Goal: Task Accomplishment & Management: Manage account settings

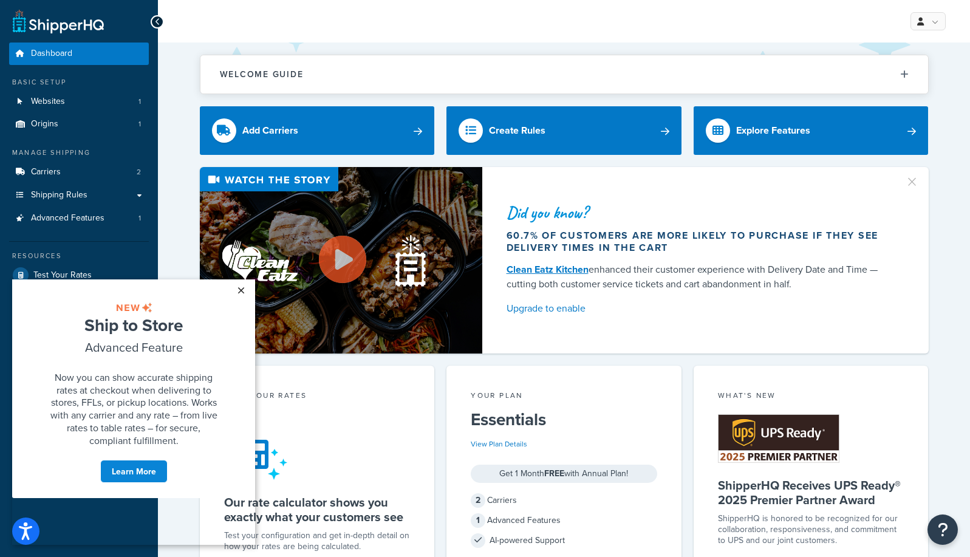
click at [239, 289] on link "×" at bounding box center [240, 290] width 21 height 22
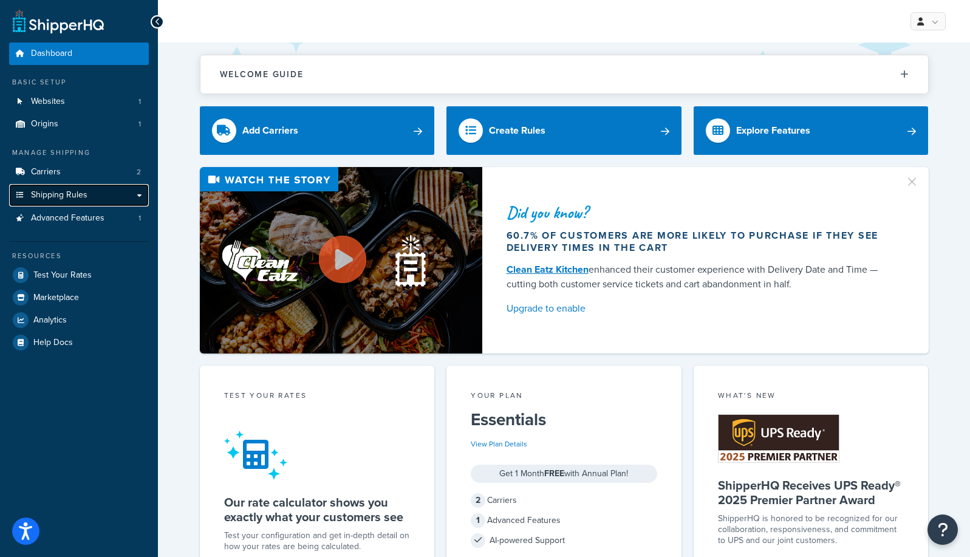
click at [140, 193] on link "Shipping Rules" at bounding box center [79, 195] width 140 height 22
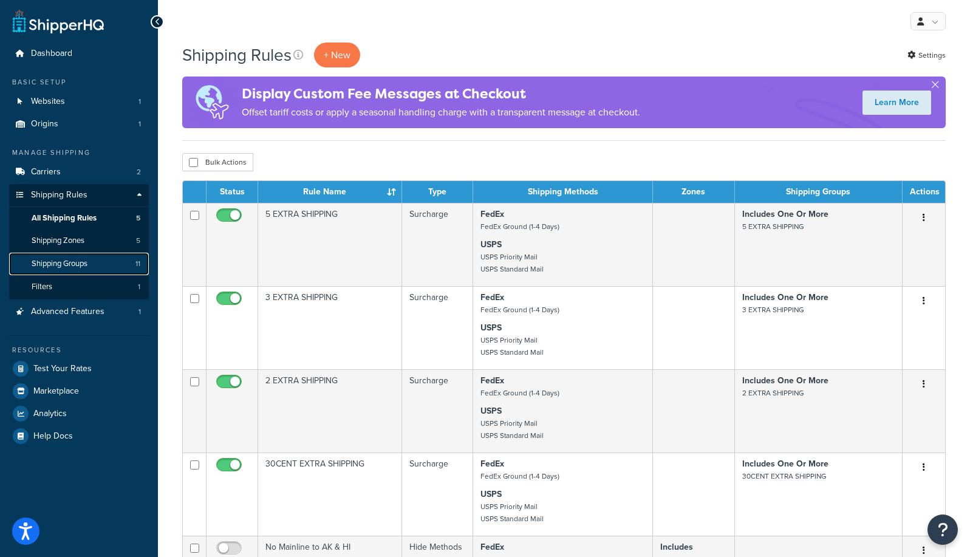
click at [79, 263] on span "Shipping Groups" at bounding box center [60, 264] width 56 height 10
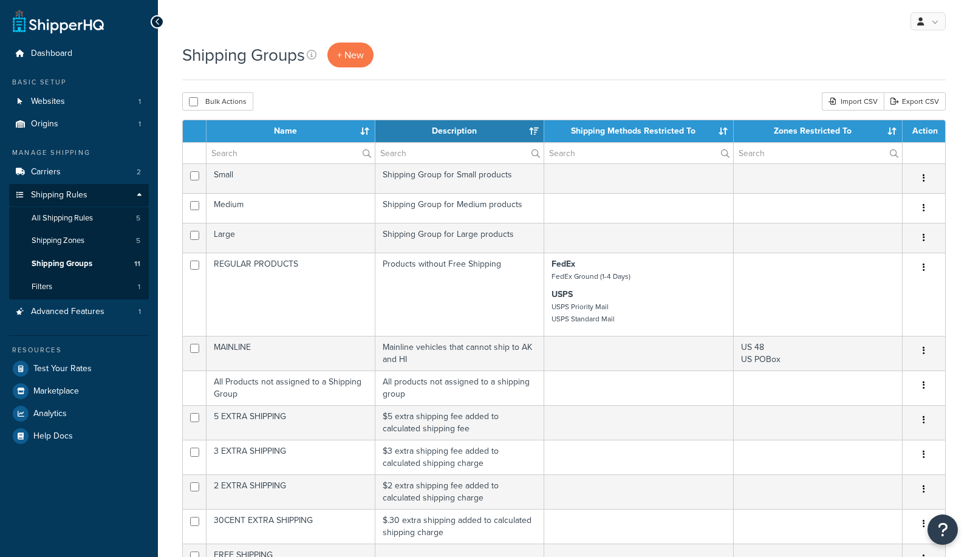
select select "15"
click at [52, 174] on span "Carriers" at bounding box center [46, 172] width 30 height 10
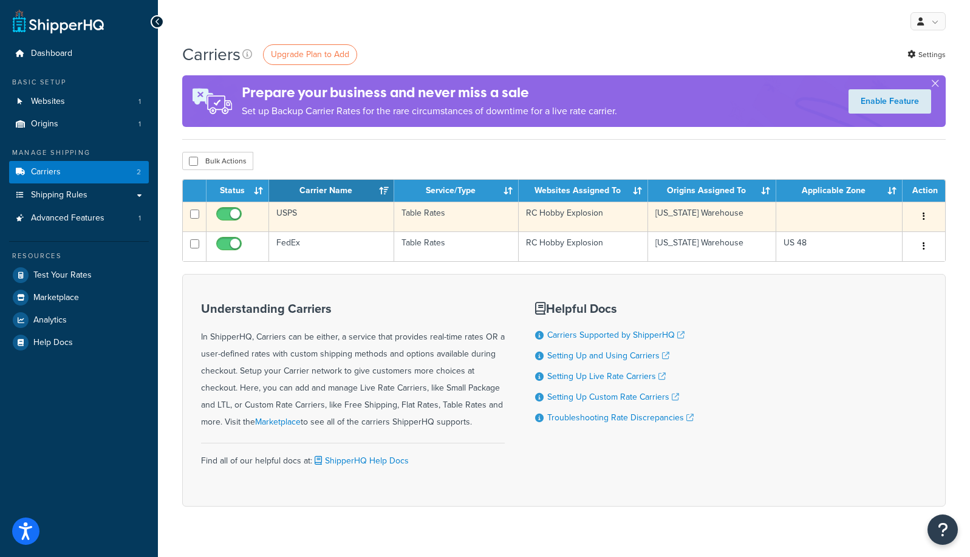
click at [924, 214] on icon "button" at bounding box center [924, 216] width 2 height 9
click at [856, 242] on link "Edit" at bounding box center [875, 241] width 96 height 25
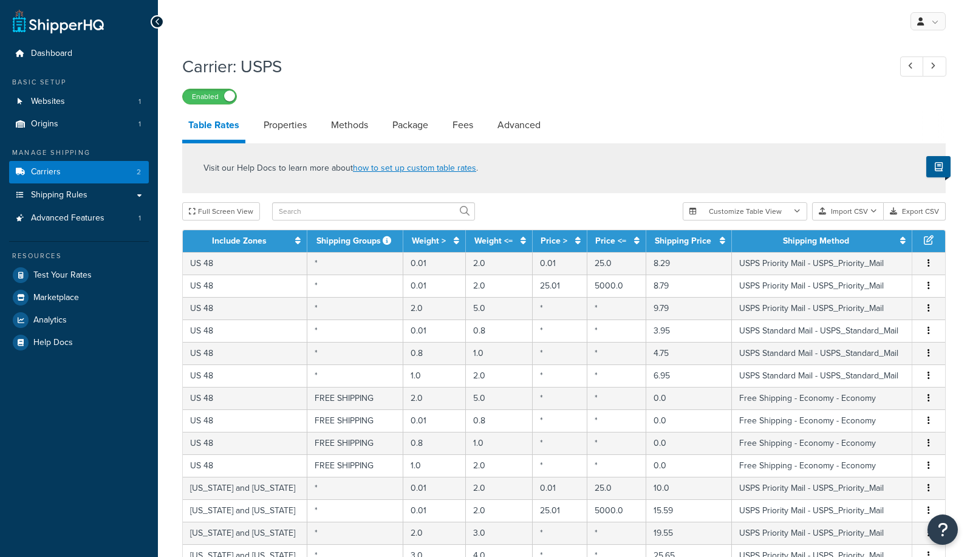
select select "25"
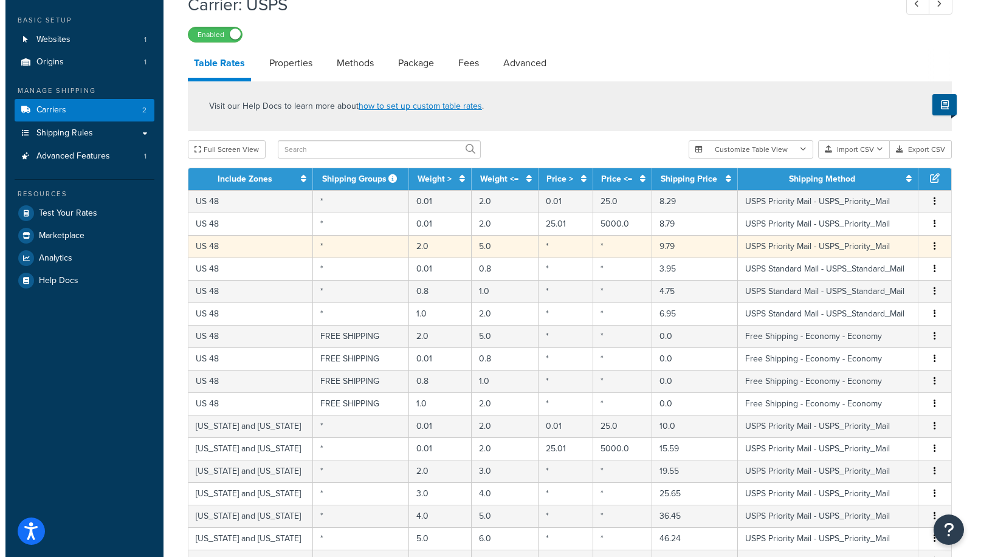
scroll to position [124, 0]
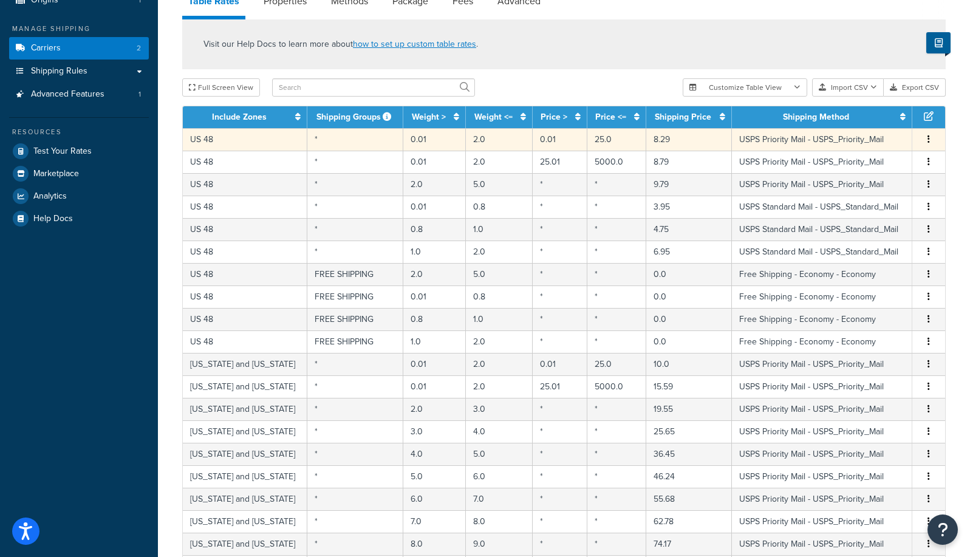
click at [648, 140] on td "8.29" at bounding box center [689, 139] width 86 height 22
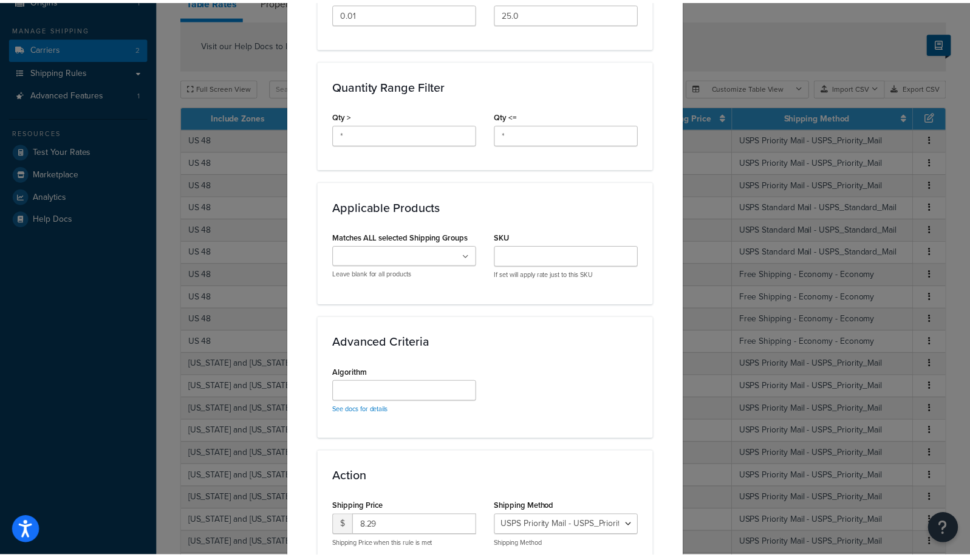
scroll to position [611, 0]
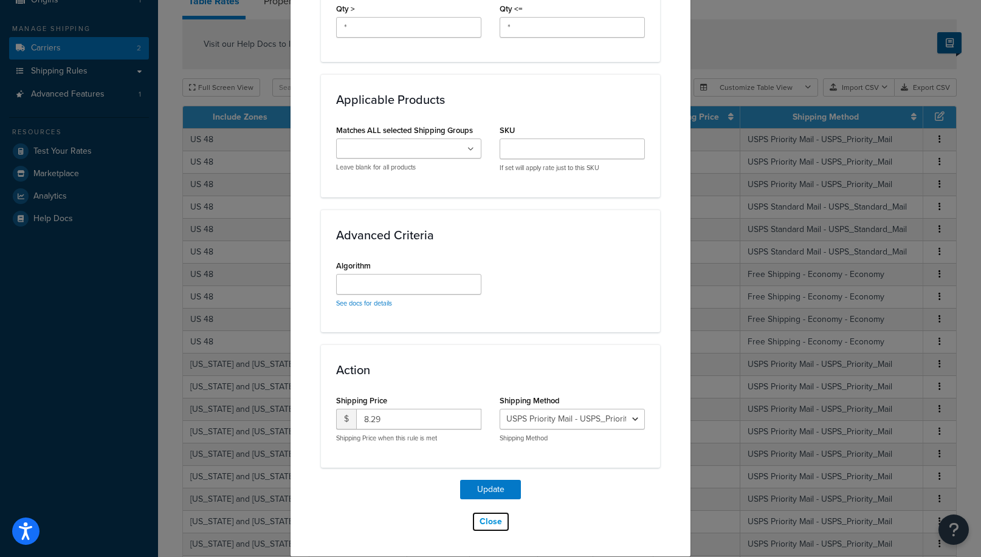
click at [487, 519] on button "Close" at bounding box center [490, 522] width 38 height 21
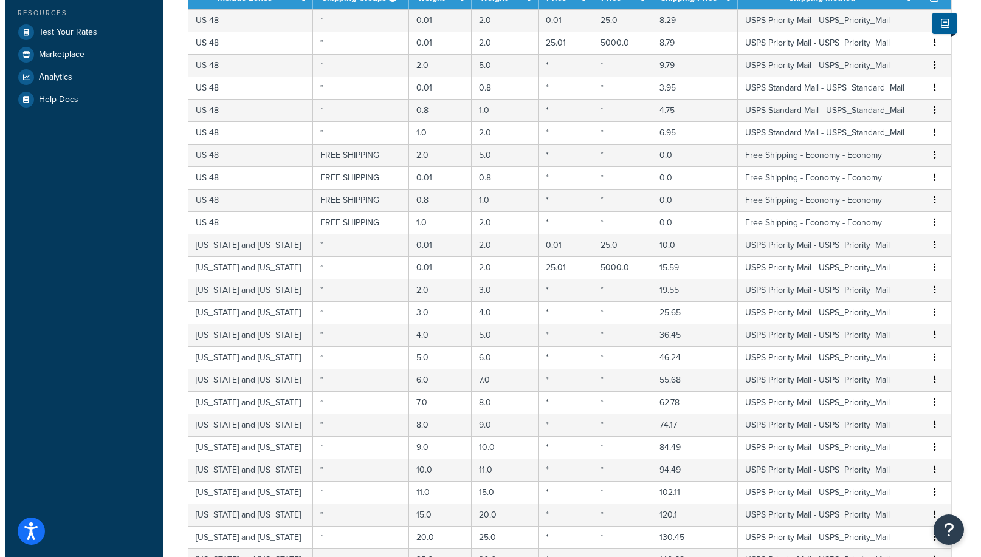
scroll to position [0, 0]
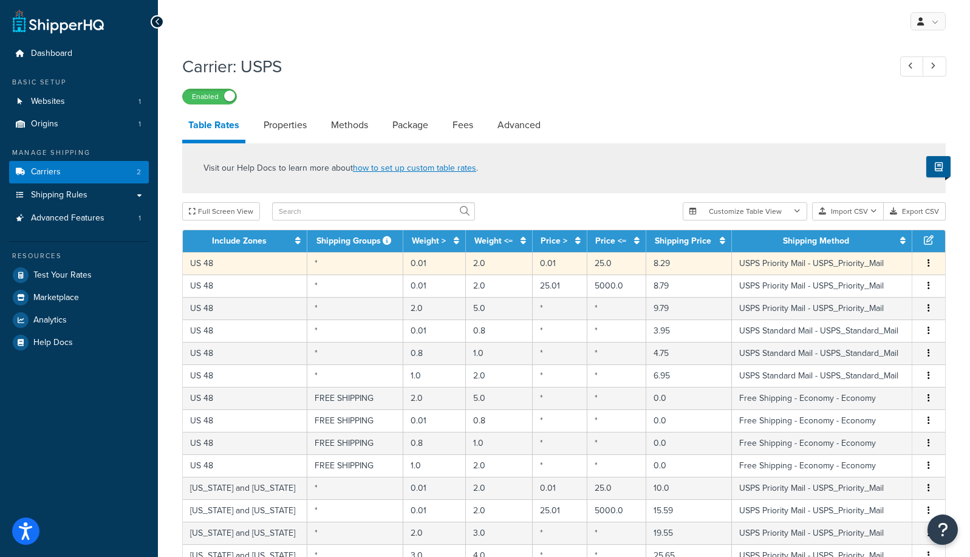
click at [649, 264] on td "8.29" at bounding box center [689, 263] width 86 height 22
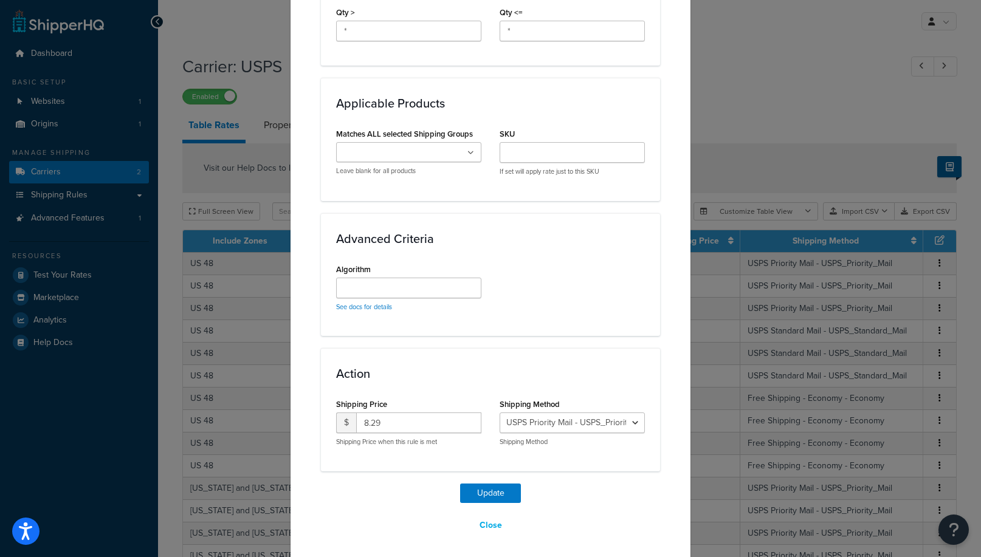
scroll to position [611, 0]
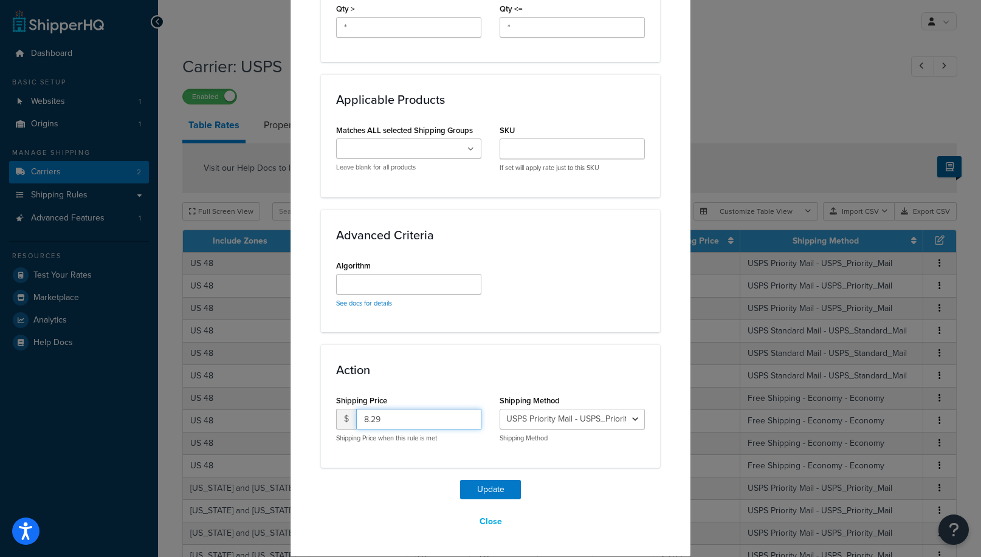
drag, startPoint x: 368, startPoint y: 418, endPoint x: 389, endPoint y: 418, distance: 21.9
click at [389, 418] on input "8.29" at bounding box center [418, 419] width 125 height 21
type input "8.95"
click at [486, 490] on button "Update" at bounding box center [490, 489] width 61 height 19
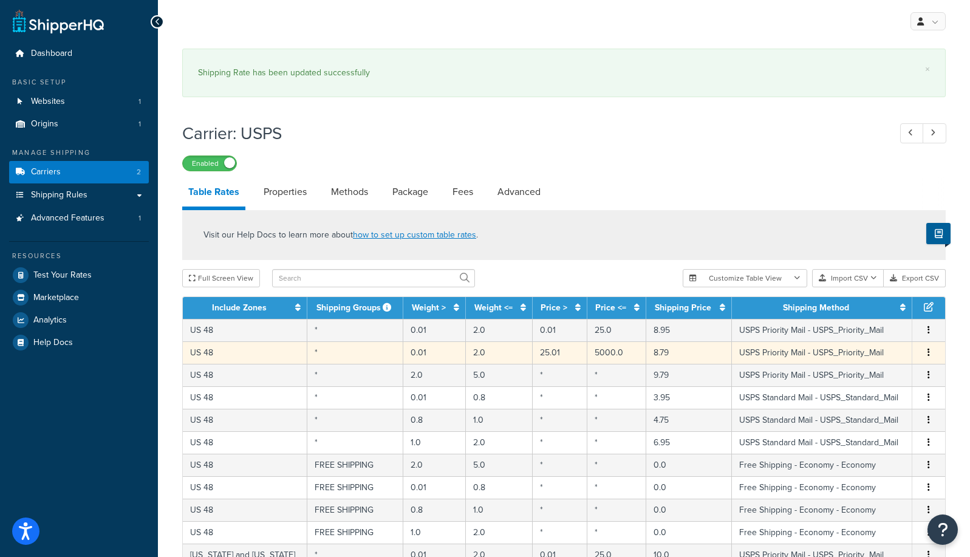
click at [648, 354] on td "8.79" at bounding box center [689, 352] width 86 height 22
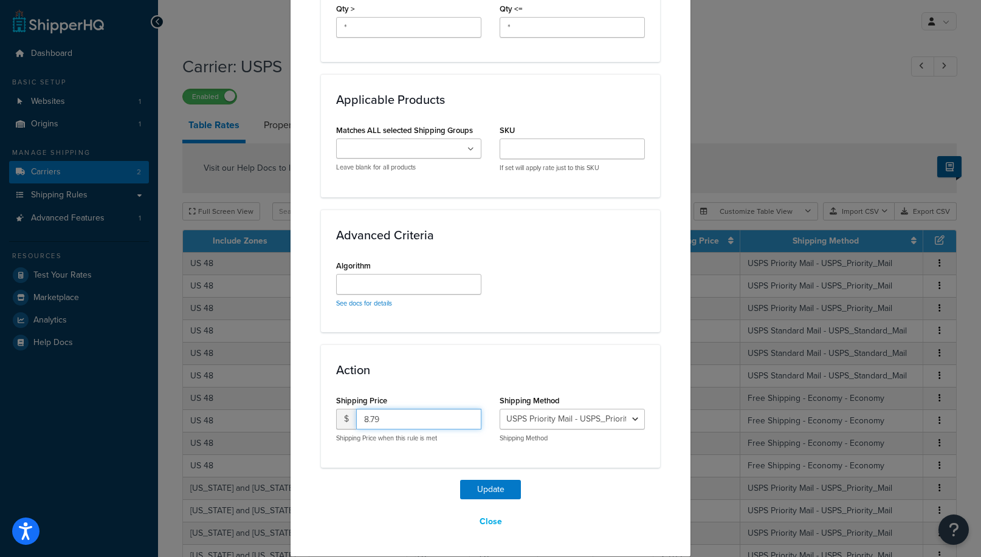
drag, startPoint x: 379, startPoint y: 419, endPoint x: 346, endPoint y: 419, distance: 32.8
click at [356, 419] on input "8.79" at bounding box center [418, 419] width 125 height 21
type input "9.49"
click at [479, 489] on button "Update" at bounding box center [490, 489] width 61 height 19
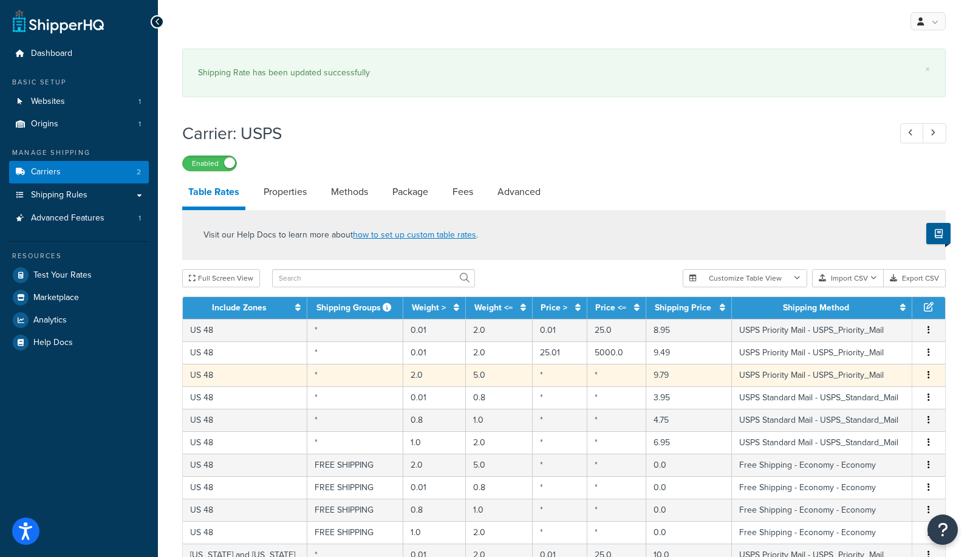
click at [646, 375] on td "9.79" at bounding box center [689, 375] width 86 height 22
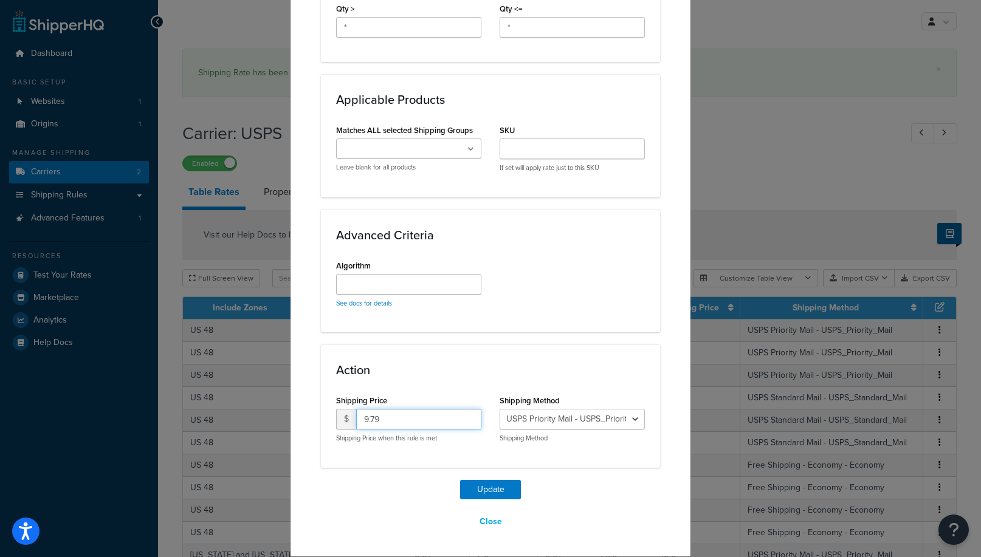
drag, startPoint x: 343, startPoint y: 417, endPoint x: 337, endPoint y: 418, distance: 6.7
click at [356, 418] on input "9.79" at bounding box center [418, 419] width 125 height 21
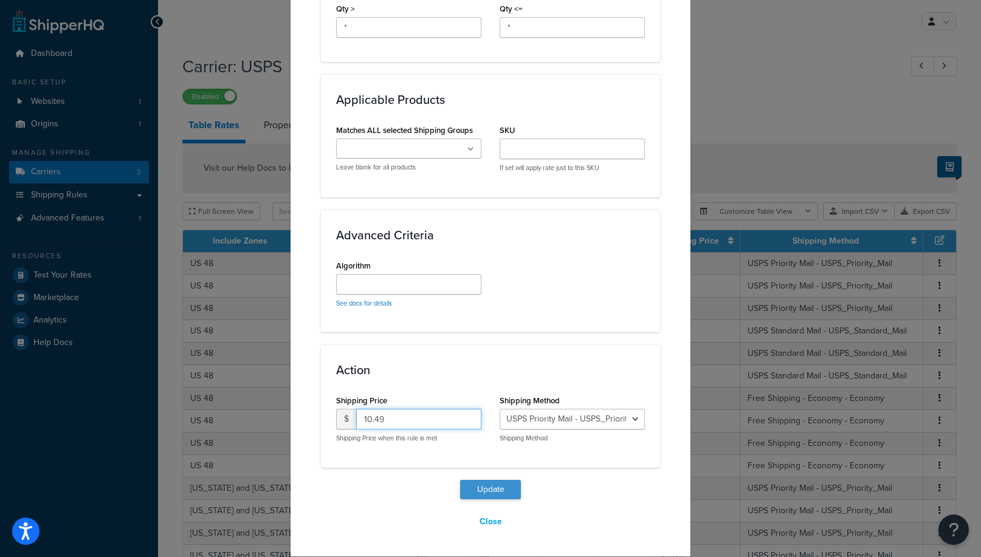
type input "10.49"
click at [478, 496] on button "Update" at bounding box center [490, 489] width 61 height 19
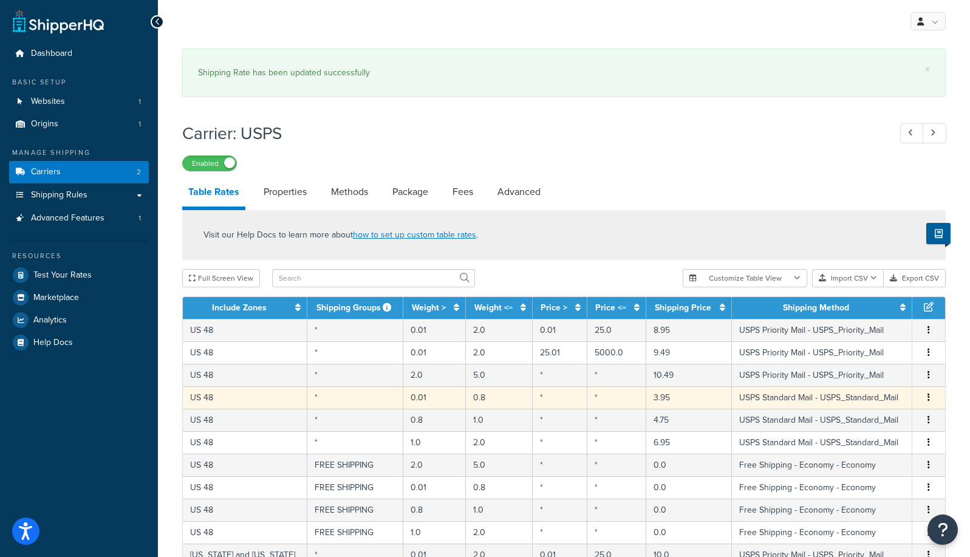
click at [647, 397] on td "3.95" at bounding box center [689, 397] width 86 height 22
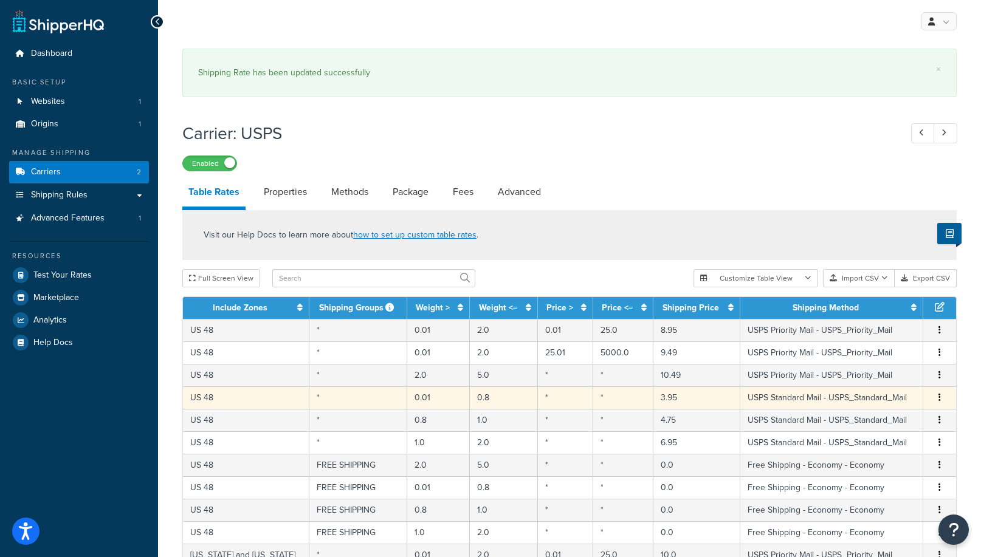
select select "96717"
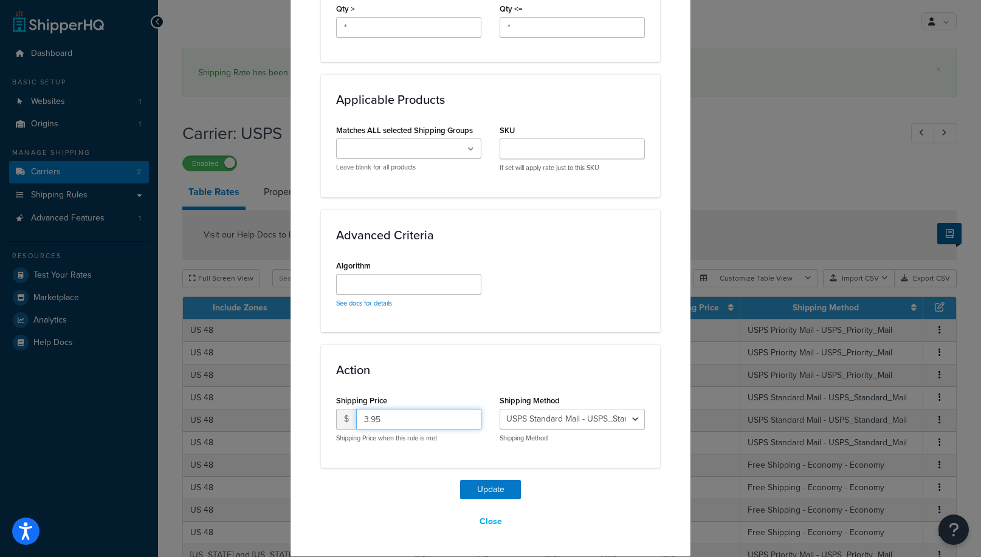
drag, startPoint x: 368, startPoint y: 416, endPoint x: 341, endPoint y: 416, distance: 26.7
click at [356, 416] on input "3.95" at bounding box center [418, 419] width 125 height 21
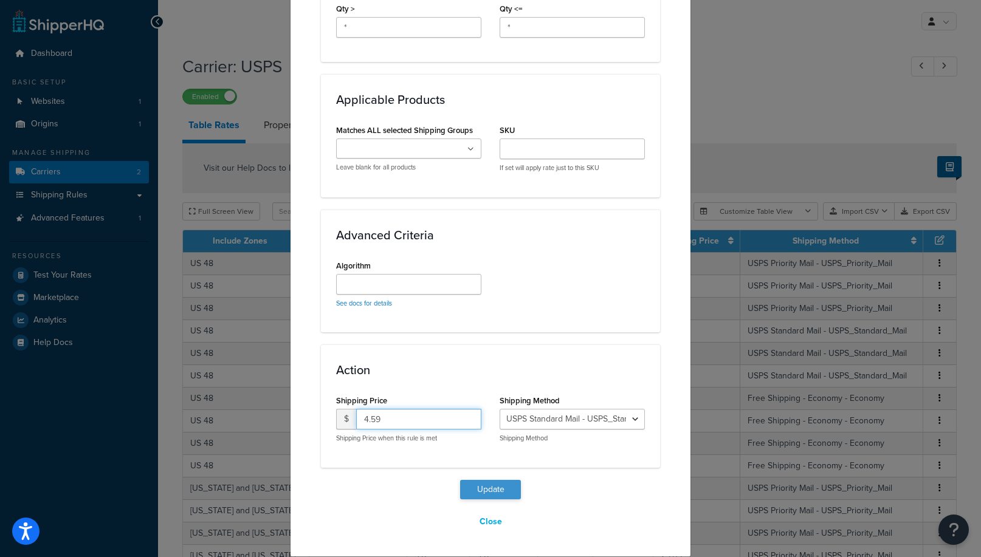
type input "4.59"
click at [487, 489] on button "Update" at bounding box center [490, 489] width 61 height 19
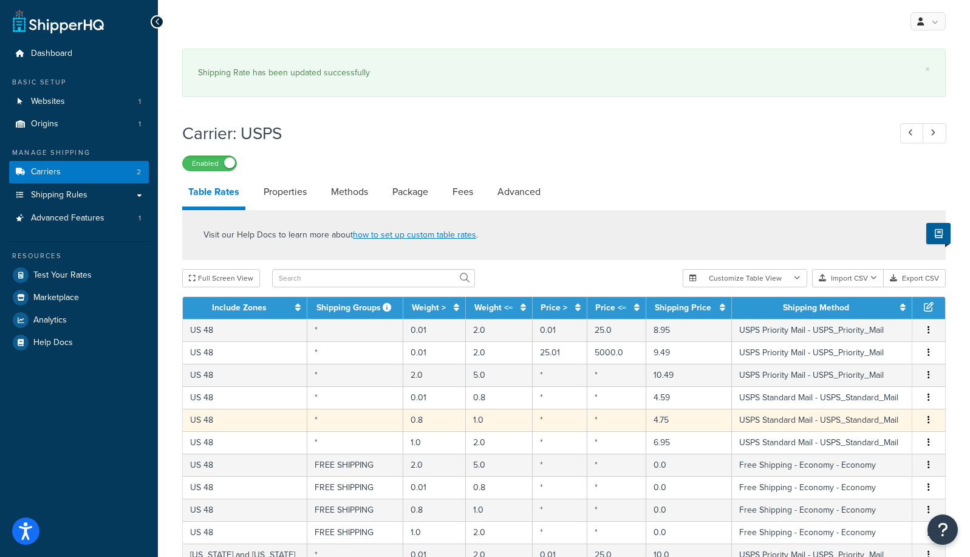
click at [646, 420] on td "4.75" at bounding box center [689, 420] width 86 height 22
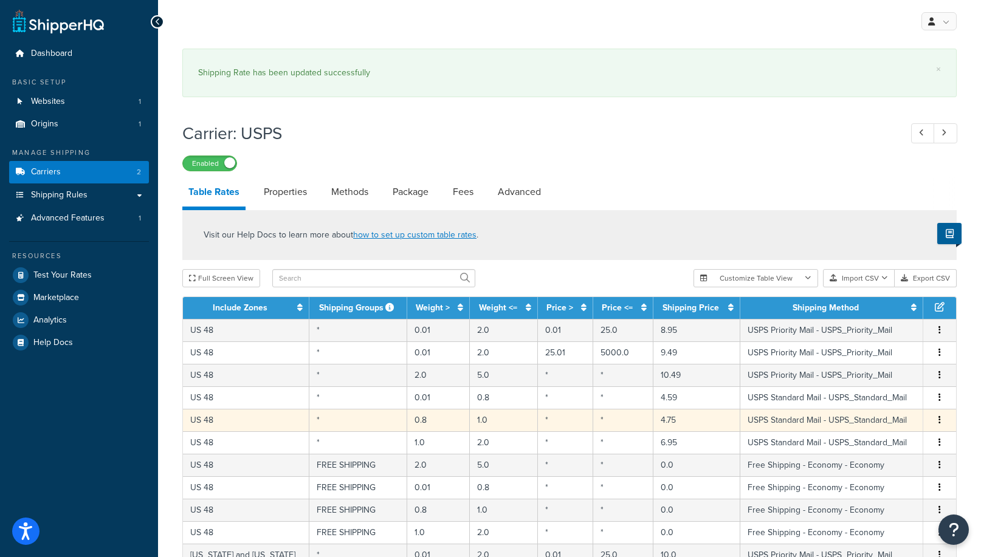
select select "96717"
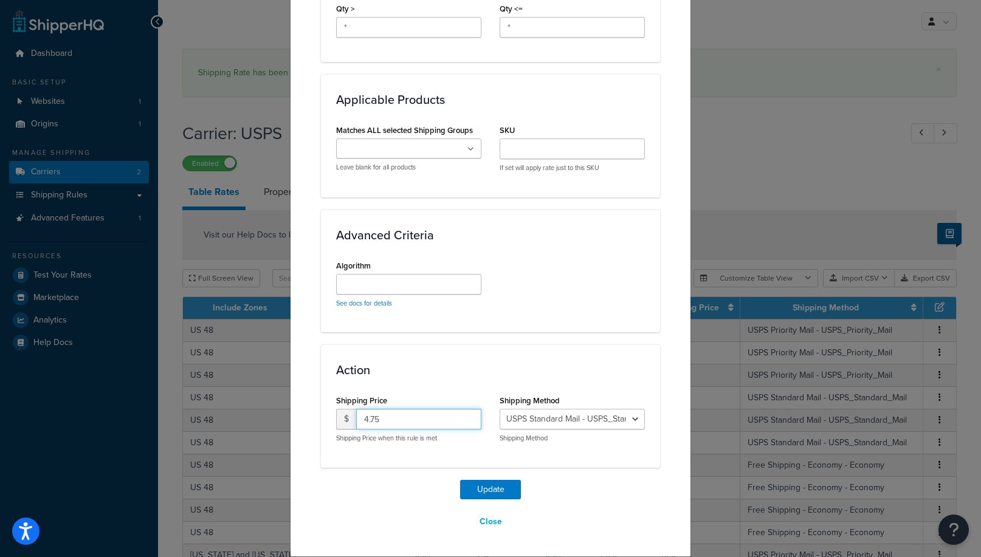
drag, startPoint x: 389, startPoint y: 423, endPoint x: 341, endPoint y: 417, distance: 48.4
click at [356, 417] on input "4.75" at bounding box center [418, 419] width 125 height 21
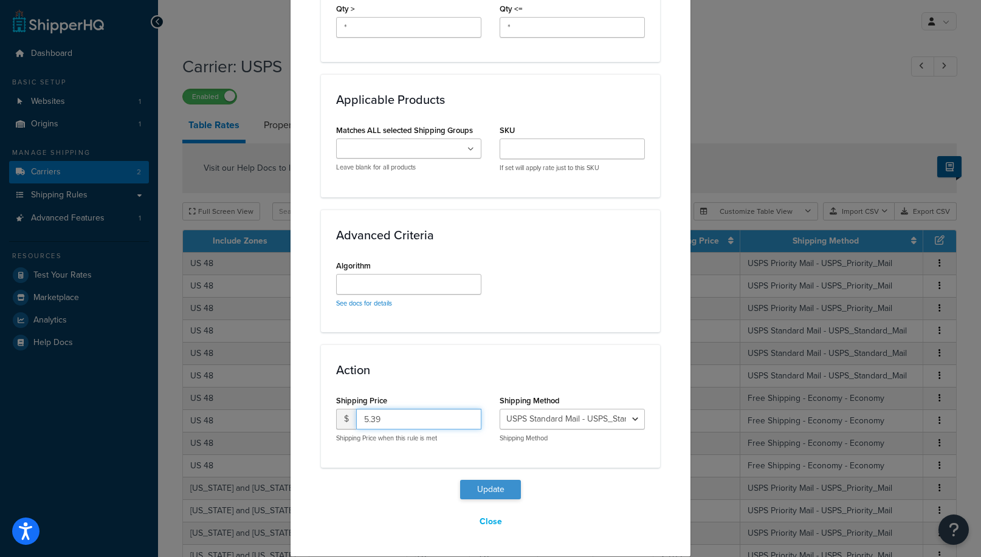
type input "5.39"
click at [482, 485] on button "Update" at bounding box center [490, 489] width 61 height 19
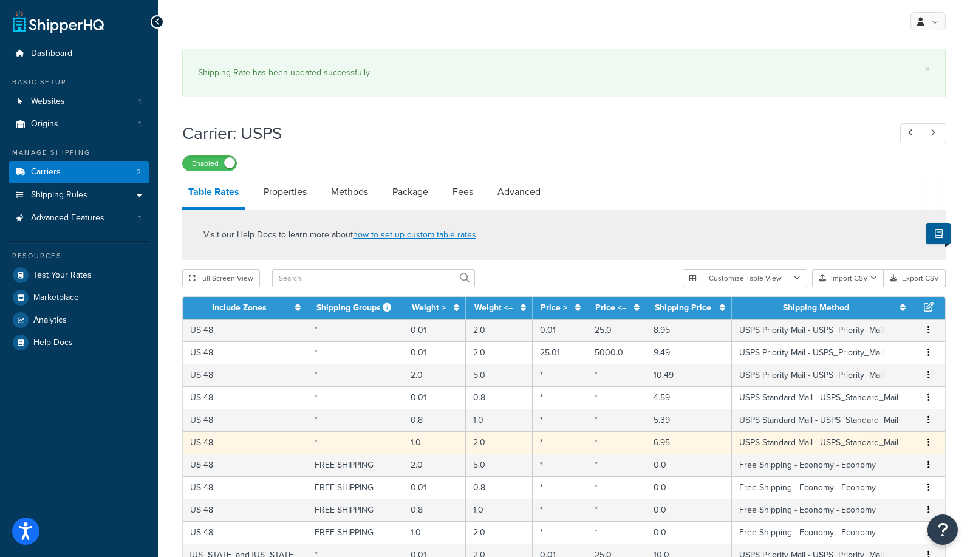
click at [650, 443] on td "6.95" at bounding box center [689, 442] width 86 height 22
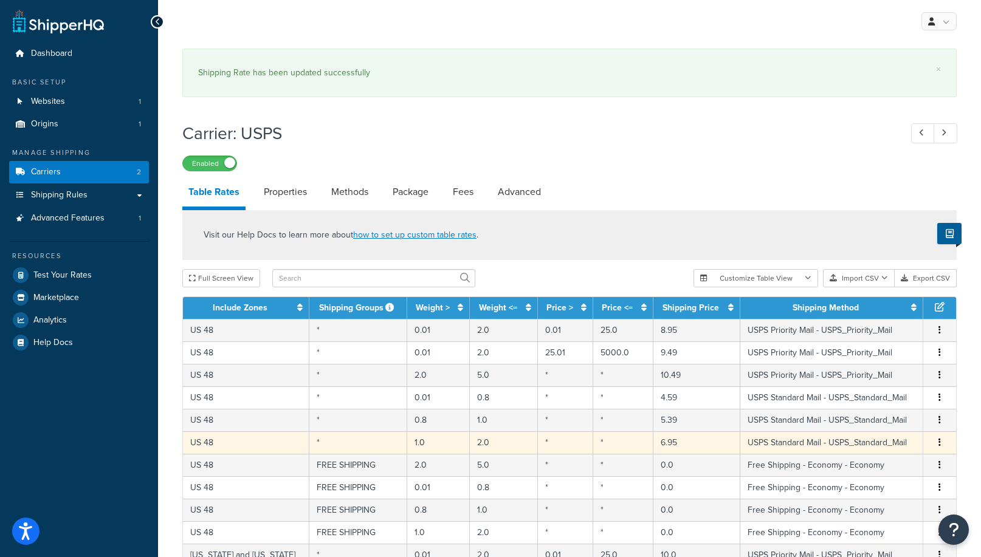
select select "96717"
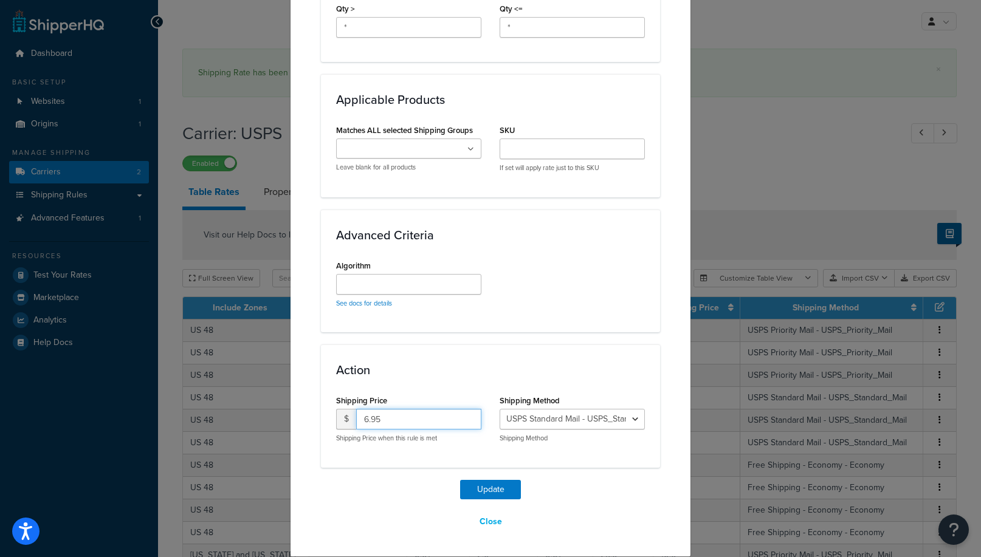
drag, startPoint x: 401, startPoint y: 420, endPoint x: 338, endPoint y: 422, distance: 62.6
click at [356, 422] on input "6.95" at bounding box center [418, 419] width 125 height 21
type input "7.59"
click at [496, 484] on button "Update" at bounding box center [490, 489] width 61 height 19
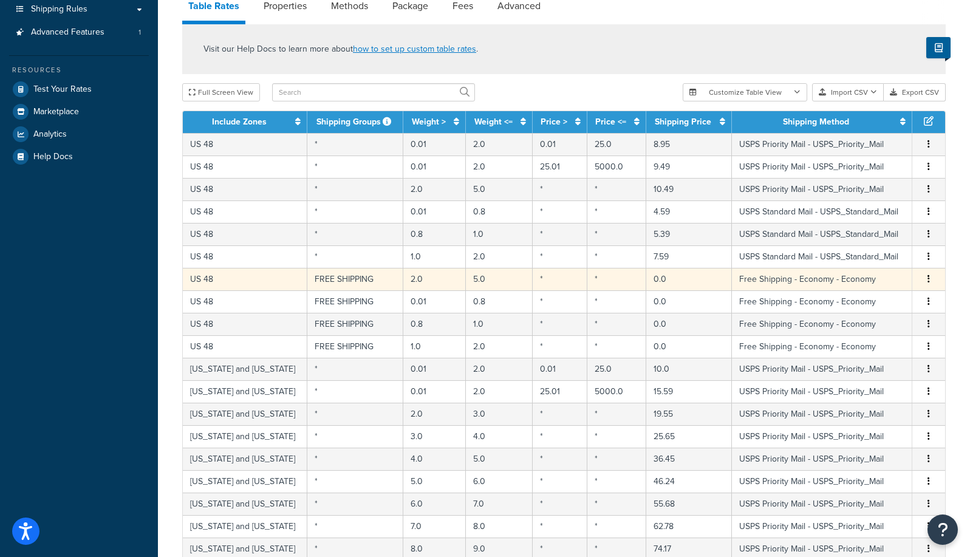
scroll to position [0, 0]
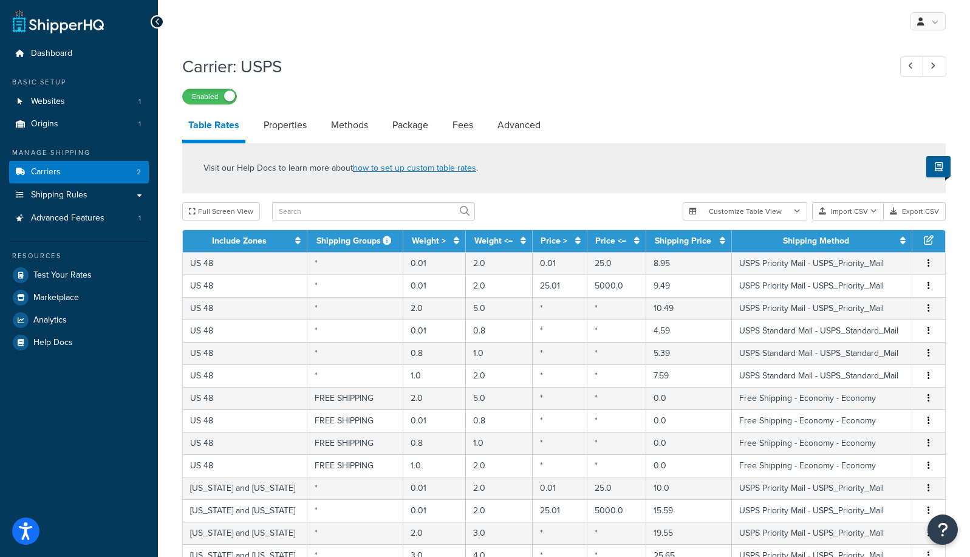
click at [156, 19] on icon at bounding box center [157, 22] width 5 height 9
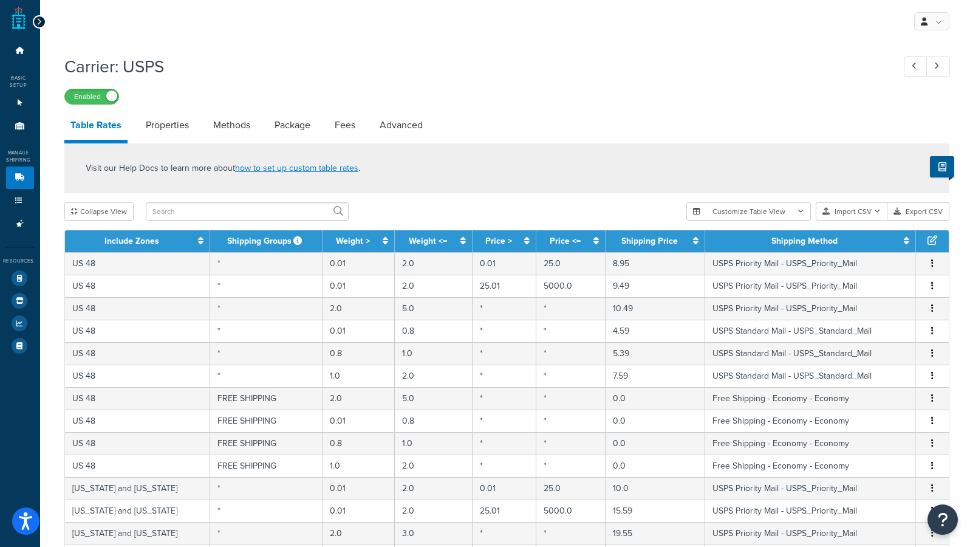
click at [36, 18] on icon at bounding box center [38, 22] width 5 height 9
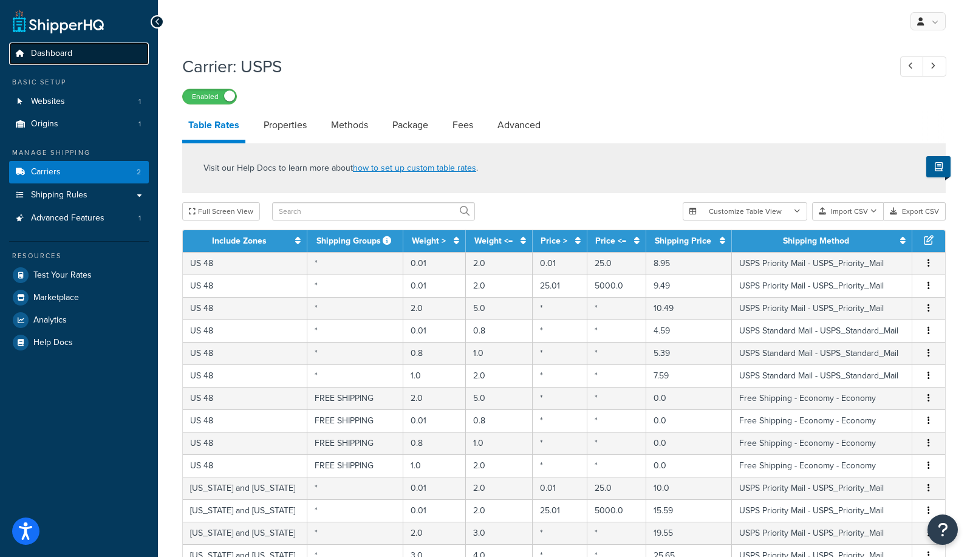
click at [53, 52] on span "Dashboard" at bounding box center [51, 54] width 41 height 10
